Goal: Navigation & Orientation: Find specific page/section

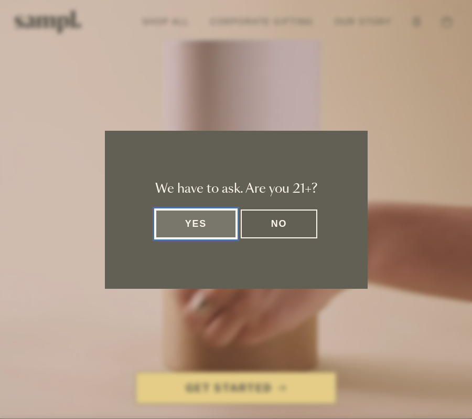
click at [197, 224] on button "Yes" at bounding box center [196, 223] width 82 height 29
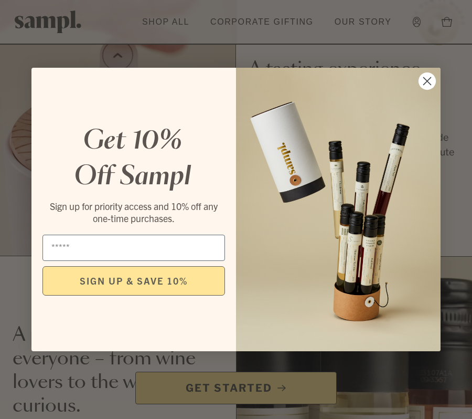
scroll to position [683, 0]
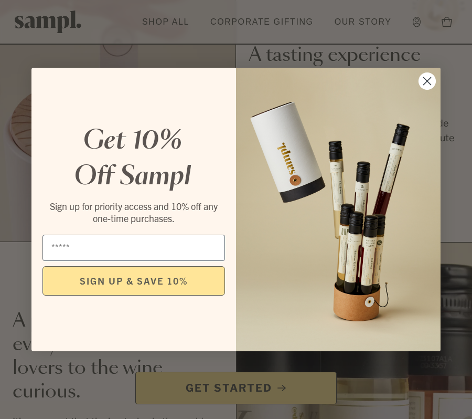
click at [427, 83] on circle "Close dialog" at bounding box center [427, 80] width 17 height 17
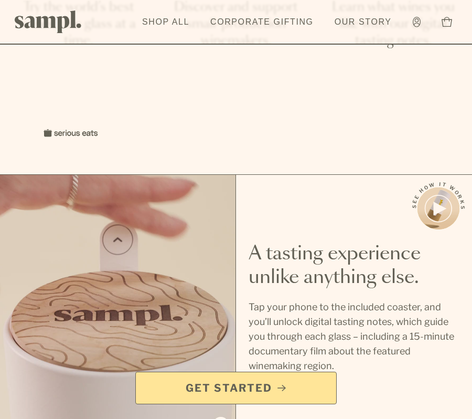
scroll to position [0, 0]
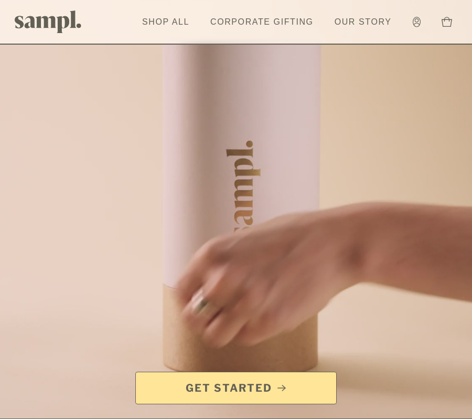
click at [242, 395] on span "Get Started" at bounding box center [229, 387] width 87 height 15
